Goal: Communication & Community: Answer question/provide support

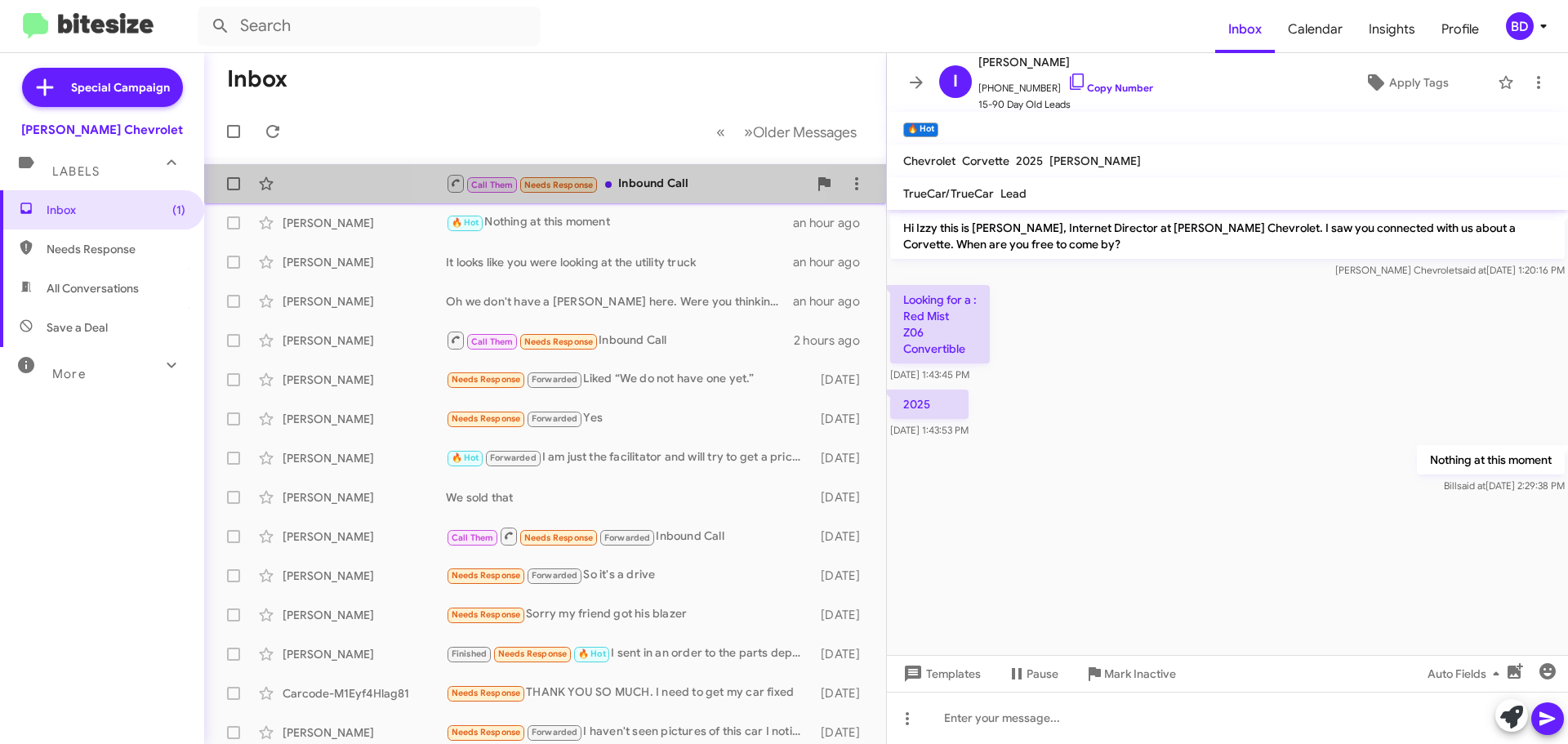
click at [637, 182] on div "Call Them Needs Response Inbound Call" at bounding box center [626, 182] width 362 height 20
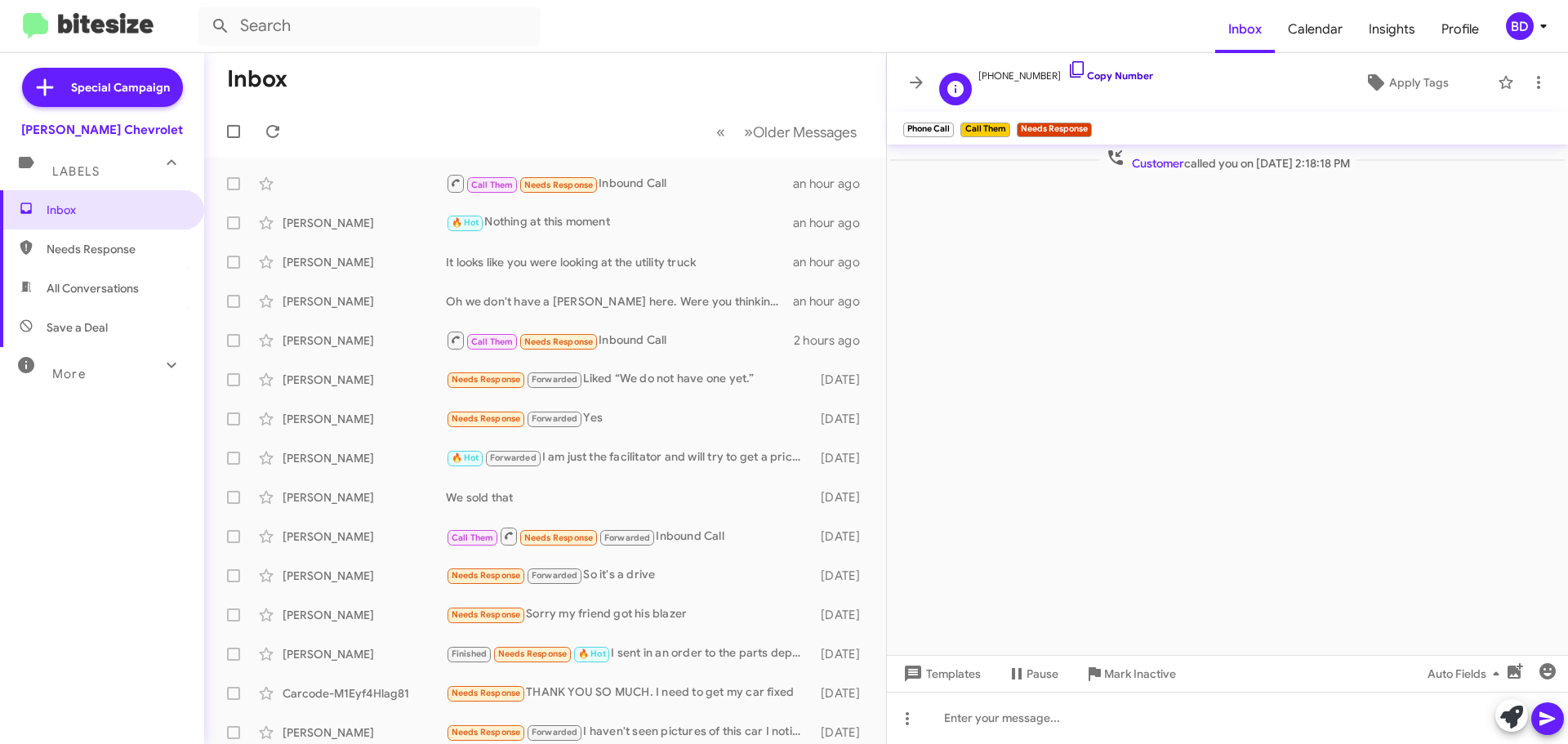
click at [1100, 76] on link "Copy Number" at bounding box center [1110, 75] width 86 height 12
click at [95, 283] on span "All Conversations" at bounding box center [92, 288] width 92 height 17
type input "in:all-conversations"
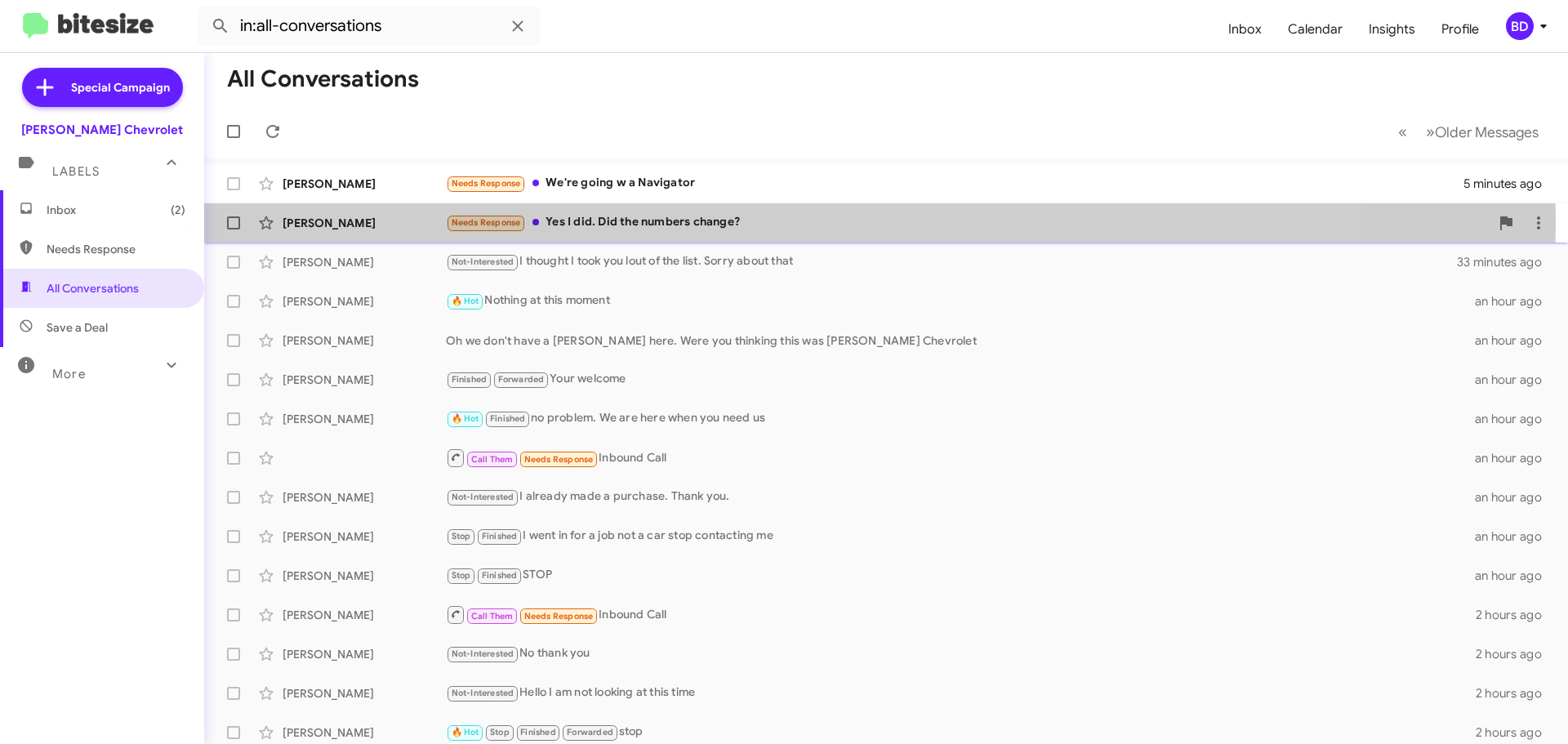
click at [630, 221] on div "Needs Response Yes I did. Did the numbers change?" at bounding box center [967, 222] width 1044 height 18
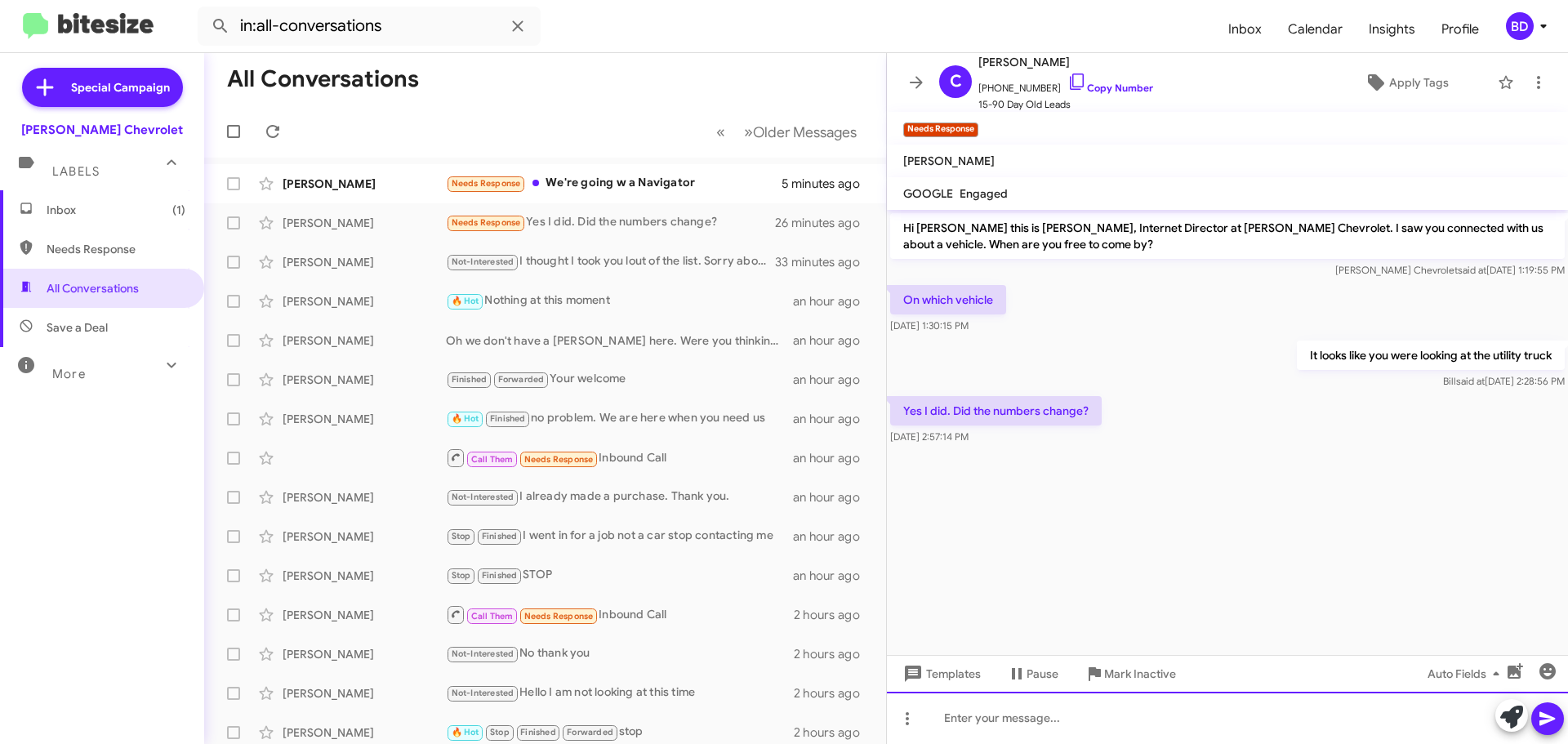
click at [1028, 721] on div at bounding box center [1227, 719] width 681 height 53
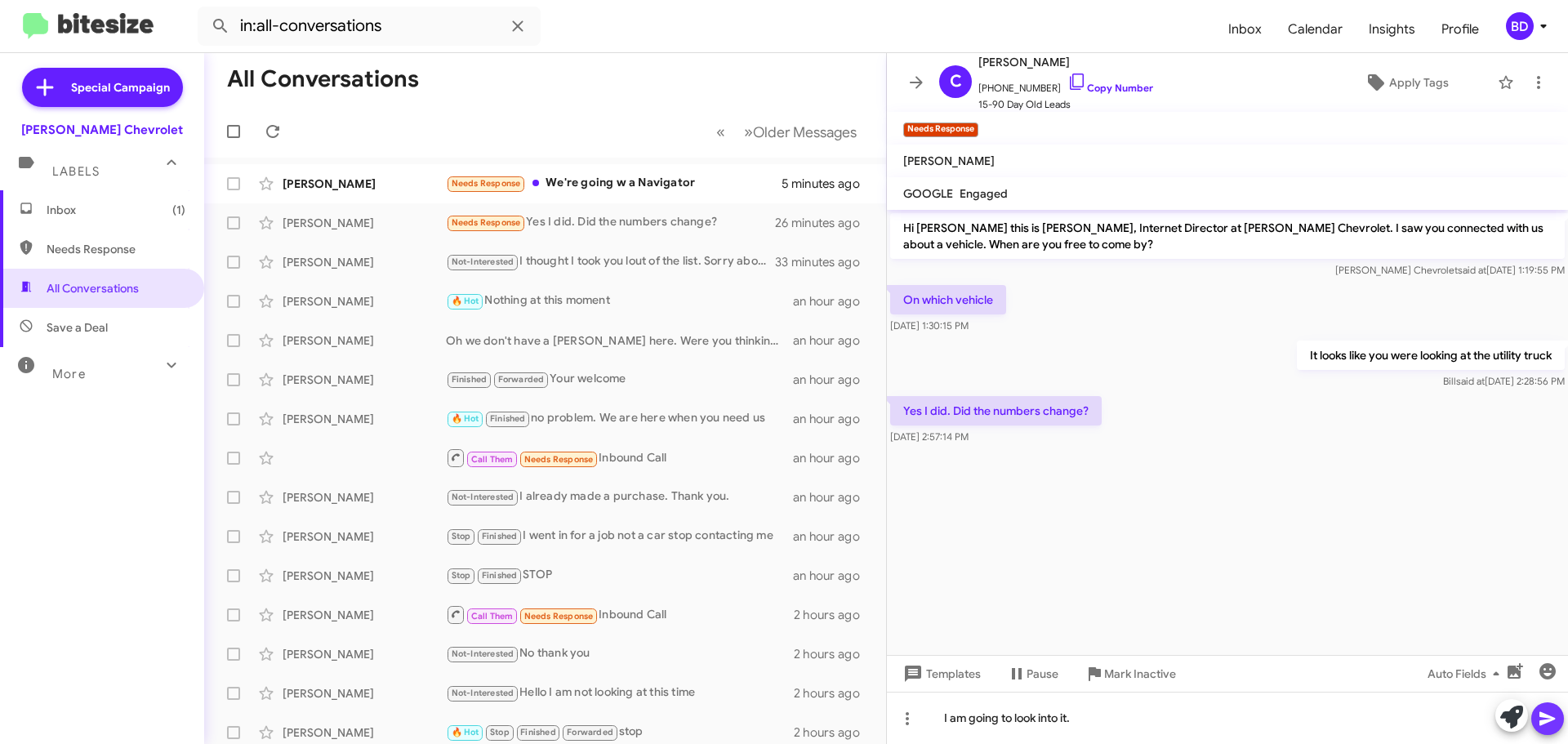
click at [1547, 719] on icon at bounding box center [1548, 719] width 16 height 14
click at [1108, 89] on link "Copy Number" at bounding box center [1110, 88] width 86 height 12
click at [1112, 88] on link "Copy Number" at bounding box center [1110, 88] width 86 height 12
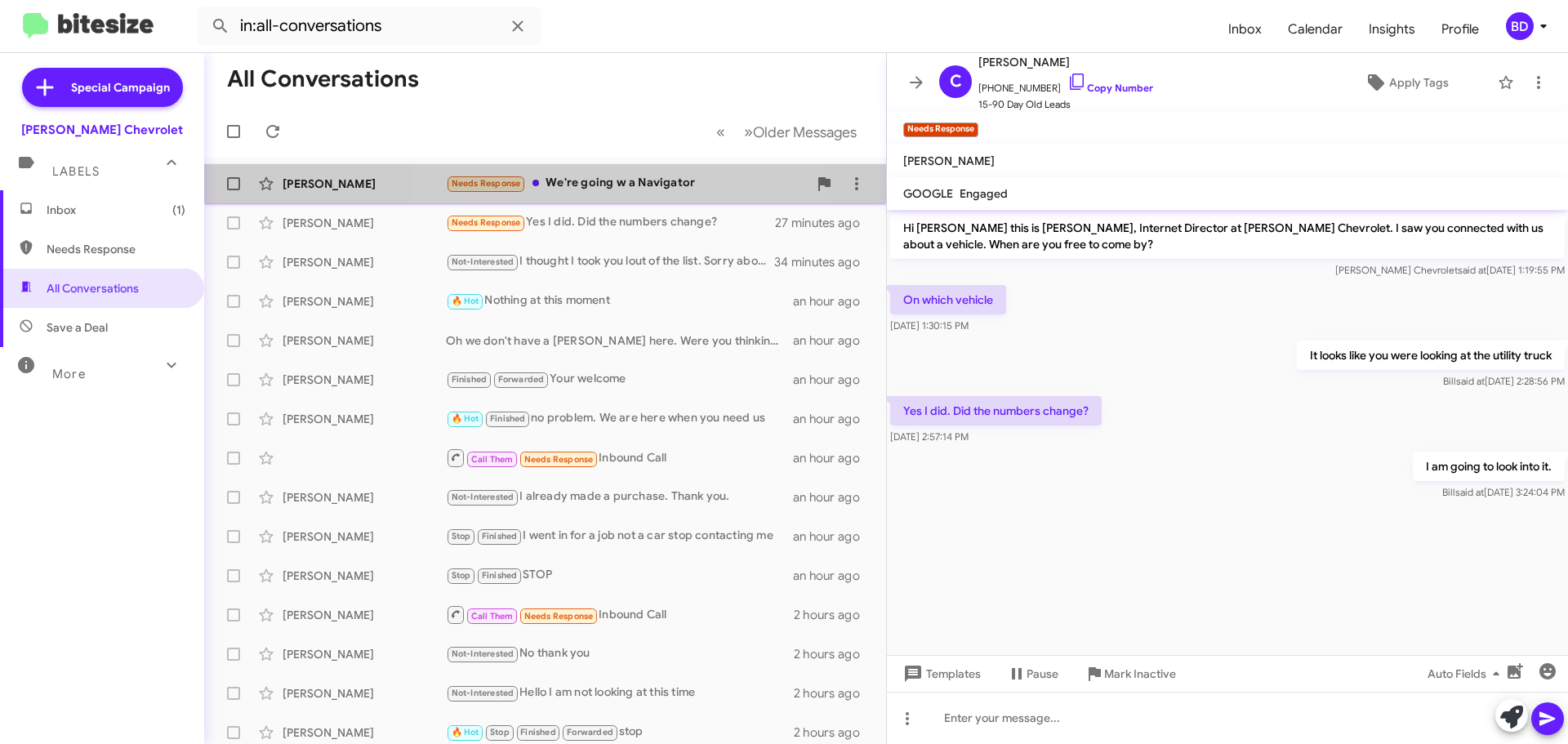
click at [602, 180] on div "Needs Response We're going w a Navigator" at bounding box center [626, 182] width 362 height 18
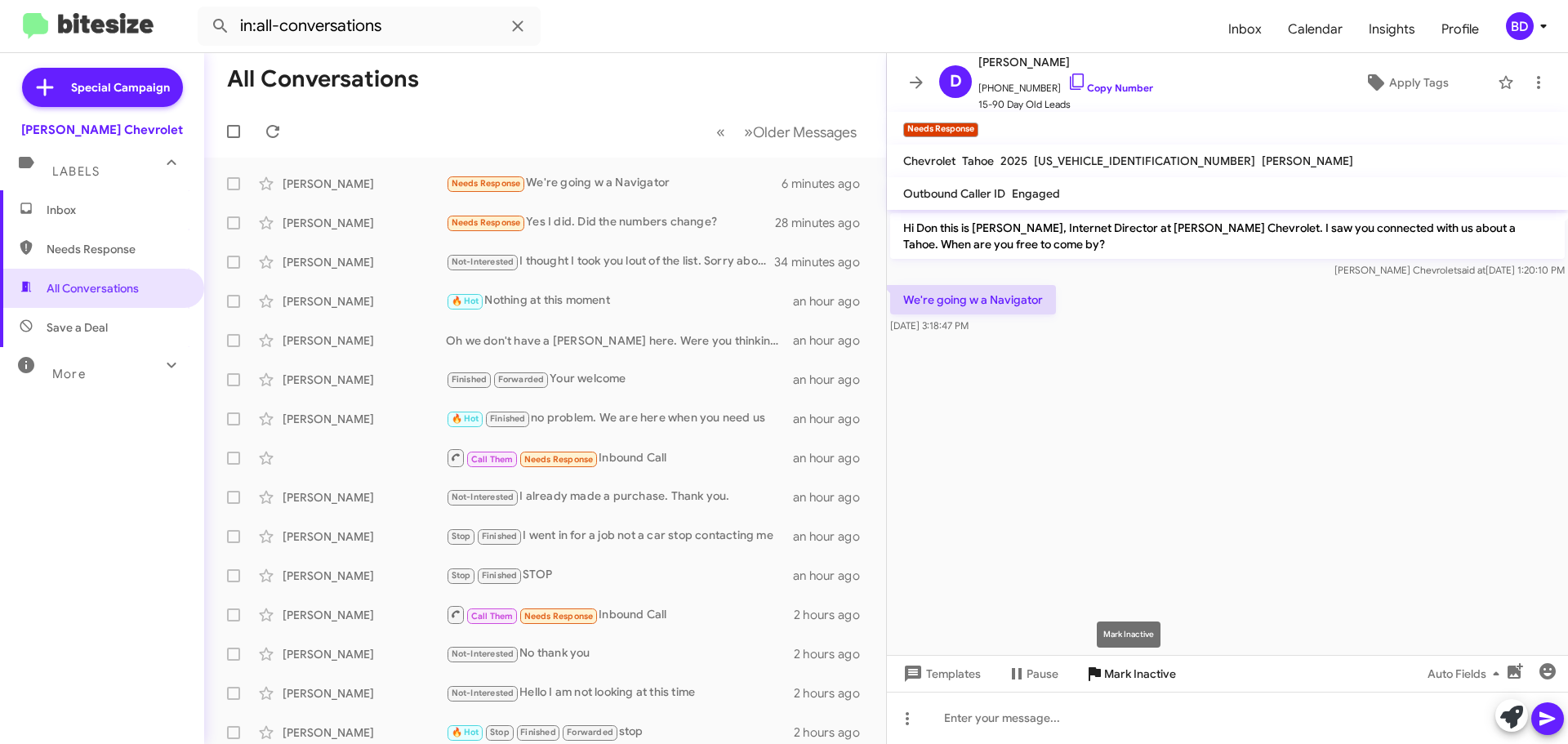
click at [1113, 668] on span "Mark Inactive" at bounding box center [1140, 675] width 72 height 30
